Goal: Register for event/course

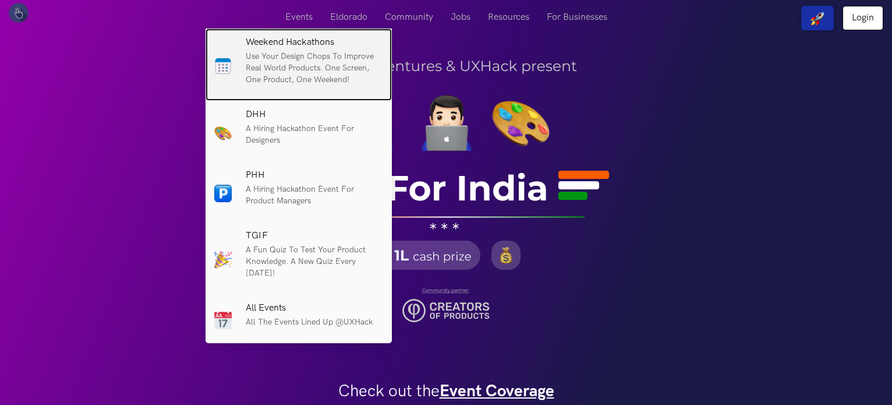
click at [287, 63] on p "Use your design chops to improve real world products. One screen, One product, …" at bounding box center [314, 68] width 137 height 35
click at [218, 68] on img at bounding box center [222, 66] width 17 height 18
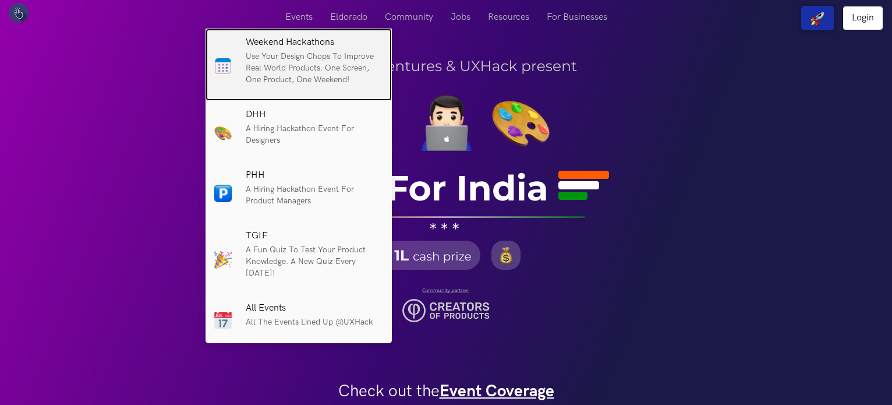
click at [218, 68] on img at bounding box center [222, 66] width 17 height 18
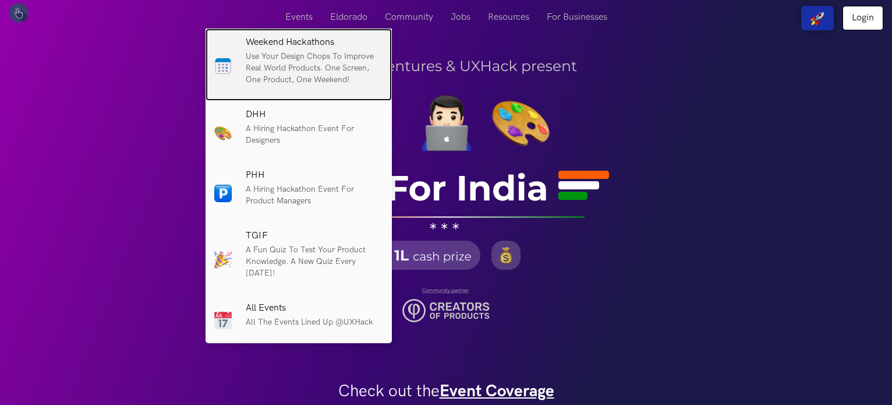
click at [218, 70] on img at bounding box center [222, 66] width 17 height 18
drag, startPoint x: 218, startPoint y: 70, endPoint x: 221, endPoint y: 64, distance: 6.5
click at [218, 70] on img at bounding box center [222, 66] width 17 height 18
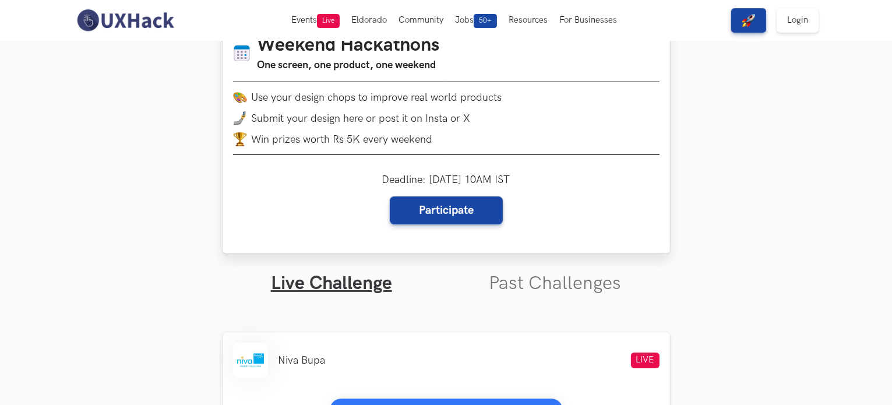
scroll to position [116, 0]
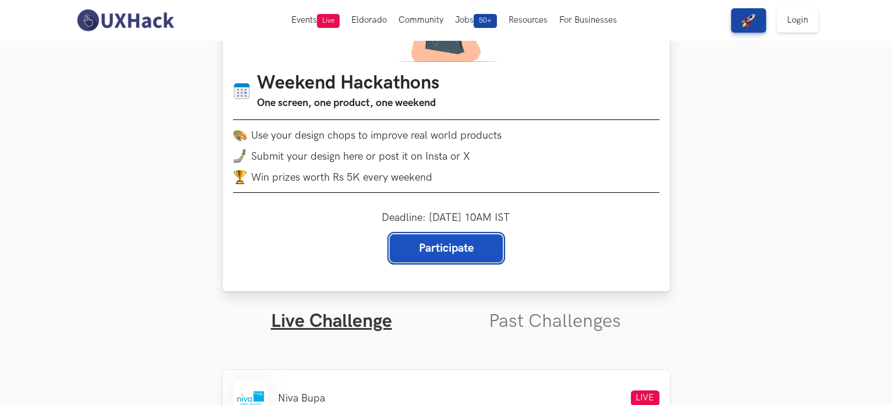
click at [390, 253] on link "Participate" at bounding box center [446, 248] width 113 height 28
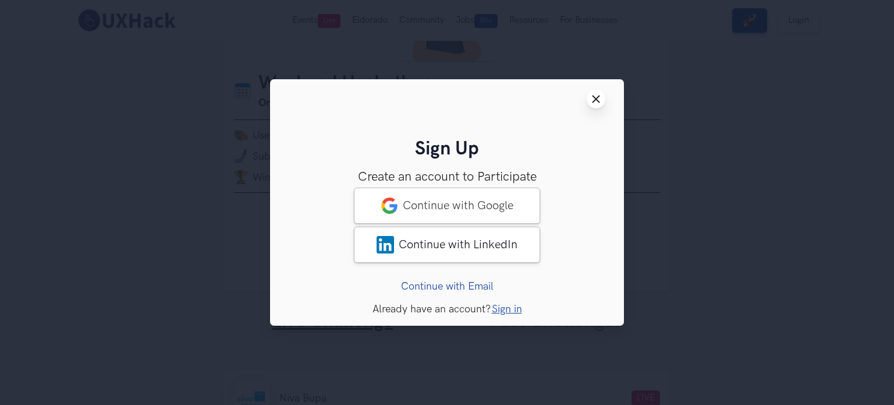
drag, startPoint x: 617, startPoint y: 100, endPoint x: 604, endPoint y: 100, distance: 12.8
click at [615, 100] on header "Close modal window" at bounding box center [447, 99] width 354 height 40
click at [603, 100] on button "Close modal window" at bounding box center [596, 99] width 19 height 19
